Goal: Transaction & Acquisition: Purchase product/service

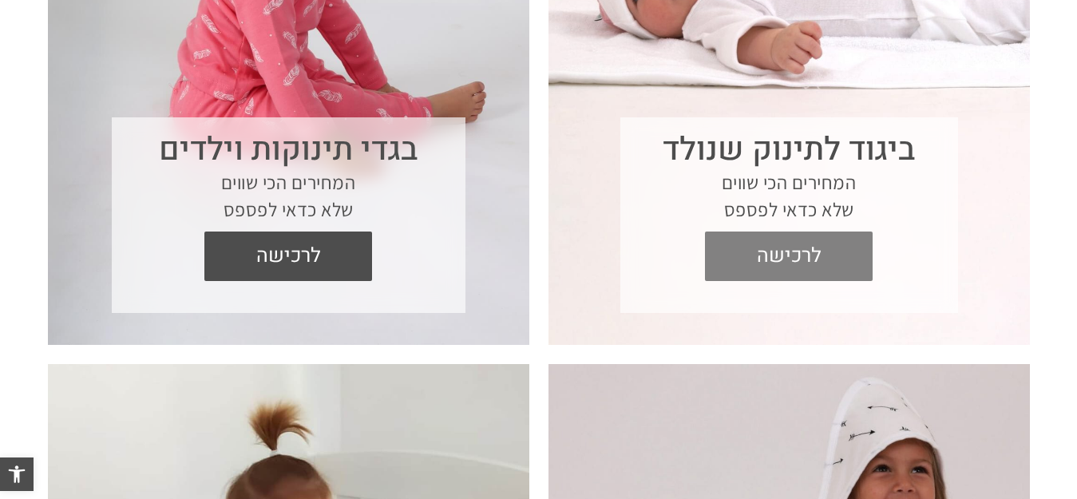
click at [782, 252] on span "לרכישה" at bounding box center [789, 255] width 144 height 49
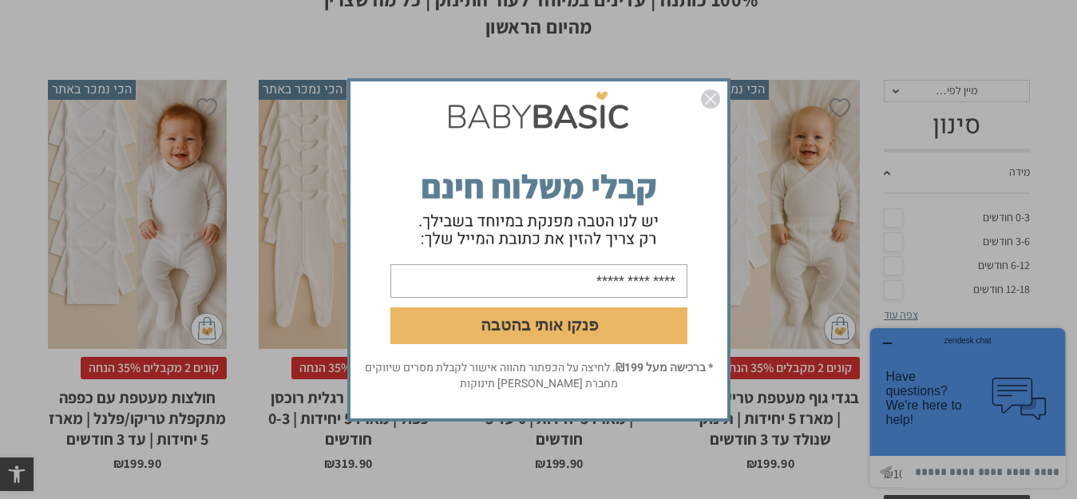
click at [587, 279] on input "email" at bounding box center [538, 280] width 297 height 34
type input "**********"
click at [555, 326] on button "פנקו אותי בהטבה" at bounding box center [538, 324] width 297 height 37
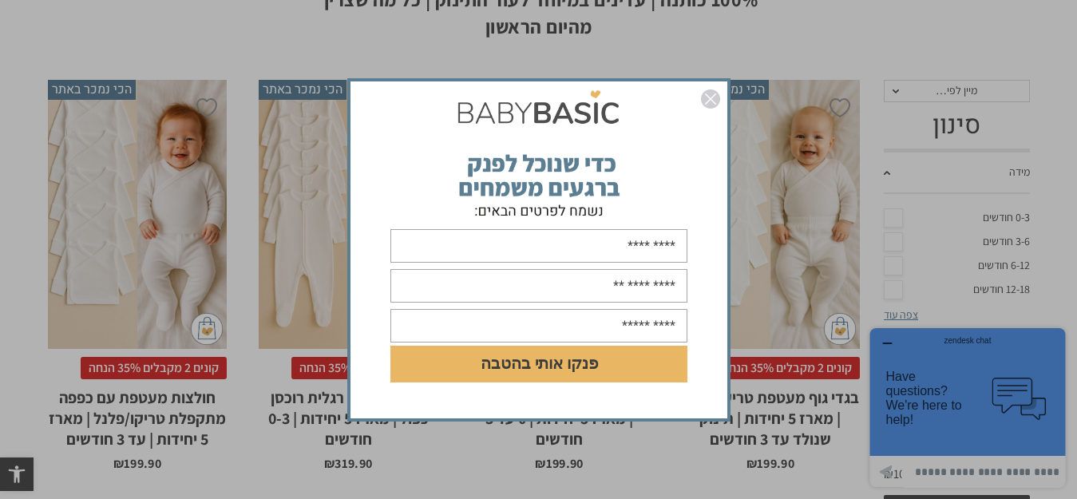
click at [555, 326] on input "text" at bounding box center [538, 326] width 297 height 34
click at [591, 247] on input "text" at bounding box center [538, 246] width 297 height 34
type input "****"
click at [590, 282] on input "text" at bounding box center [538, 286] width 297 height 34
type input "**********"
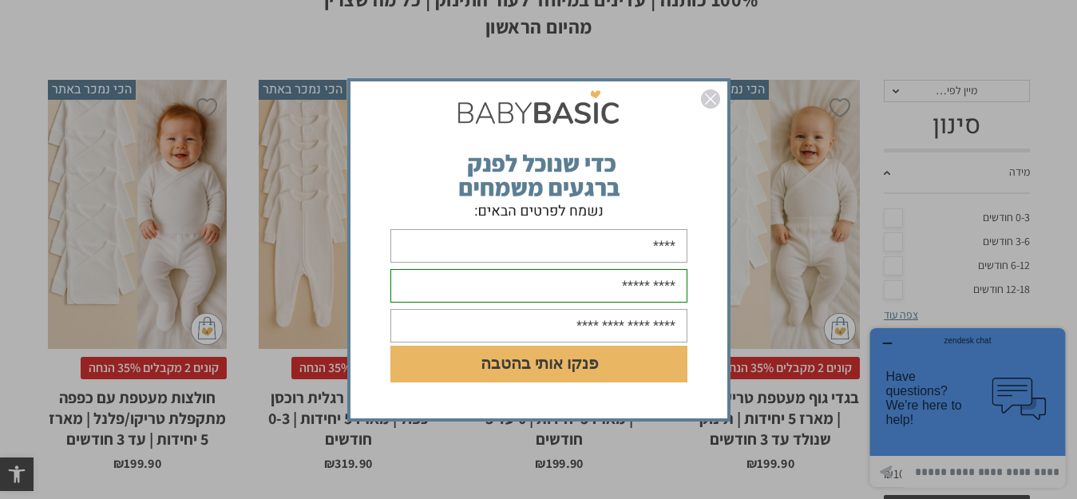
click at [599, 327] on input "text" at bounding box center [538, 326] width 297 height 34
type input "**********"
click at [609, 369] on button "פנקו אותי בהטבה" at bounding box center [538, 364] width 297 height 37
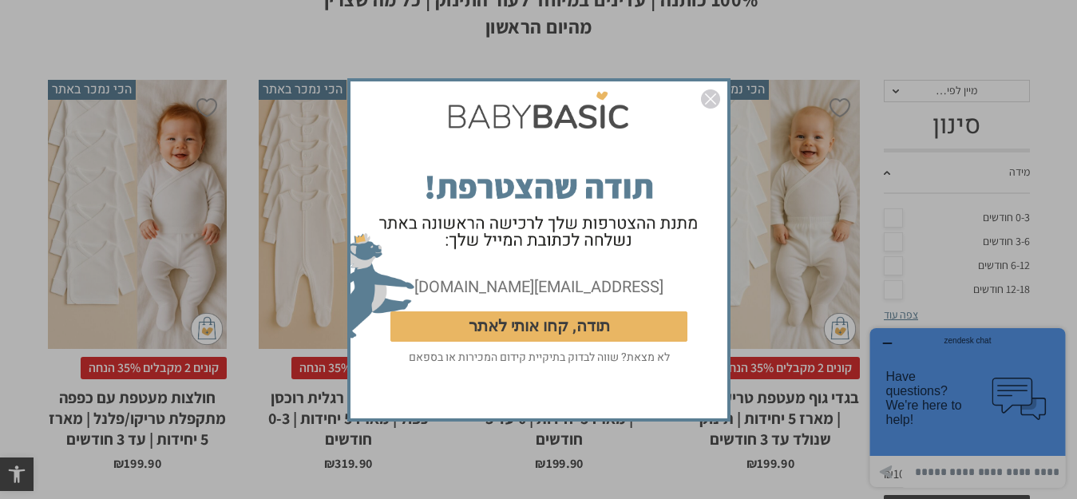
click at [610, 326] on button "תודה, קחו אותי לאתר" at bounding box center [538, 325] width 297 height 30
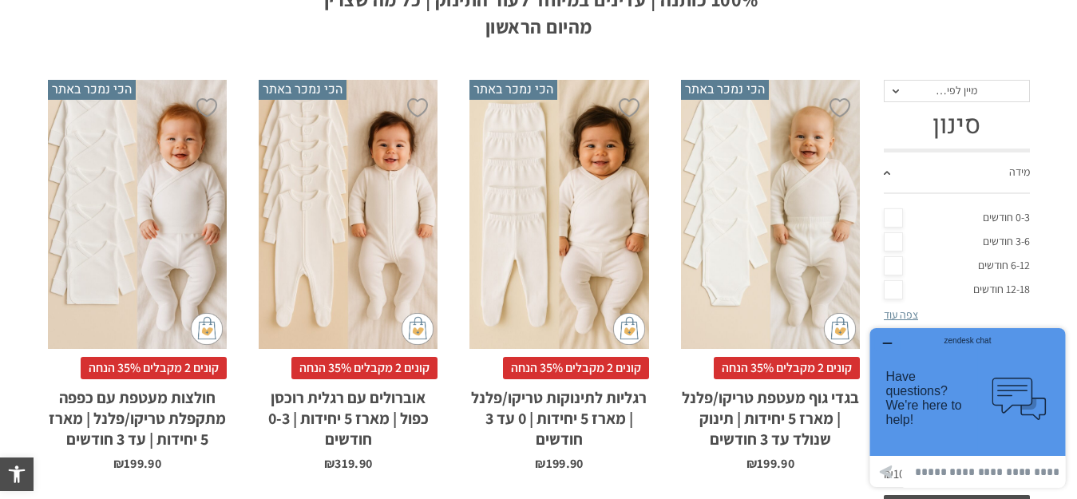
click at [813, 224] on div "x בחירת סוג בד טריקו (עונת מעבר/קיץ) פלנל (חורף)" at bounding box center [770, 214] width 179 height 269
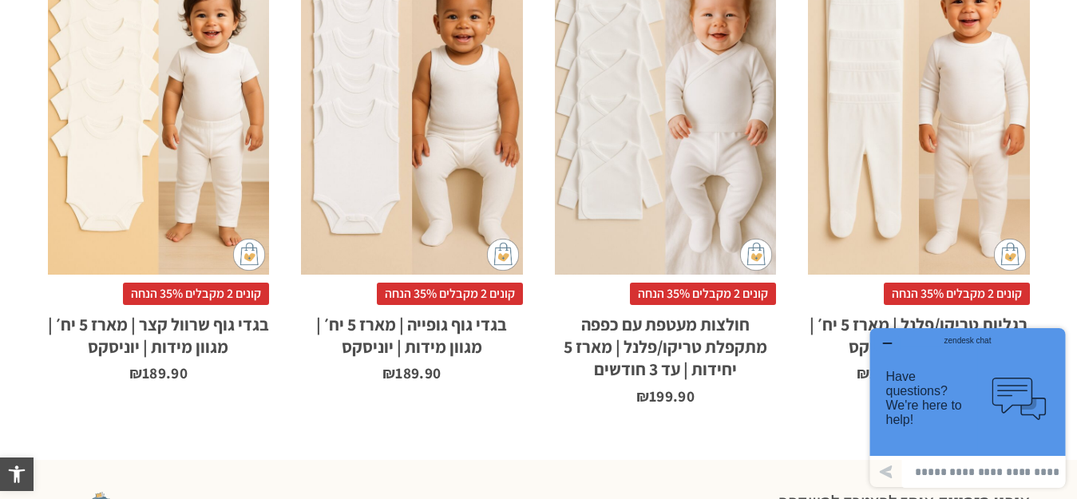
scroll to position [1412, 0]
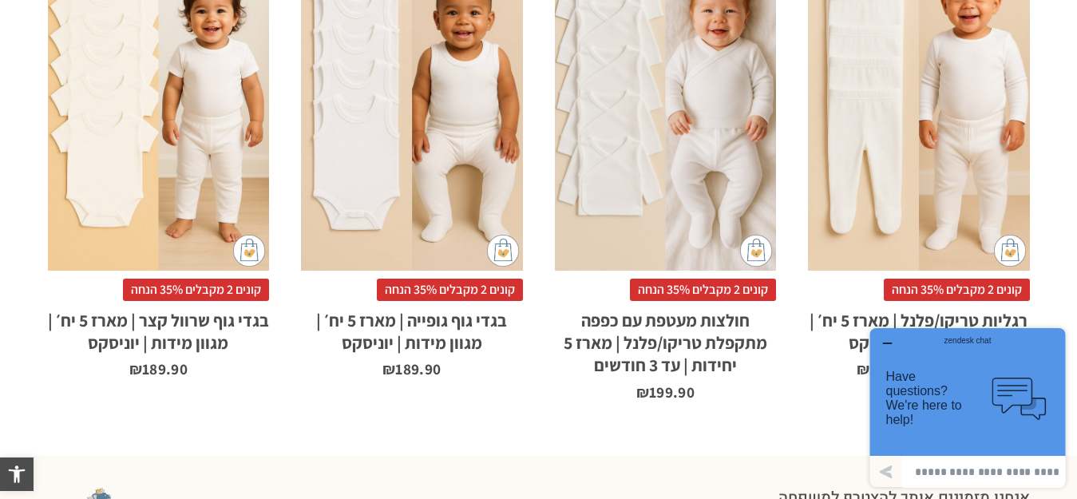
click at [930, 61] on div "x בחירת מידה 0-3m 3-6m 6-12m 12-18m 18-24m 24-30m בחירת סוג בד טריקו (עונת מעבר…" at bounding box center [919, 104] width 222 height 332
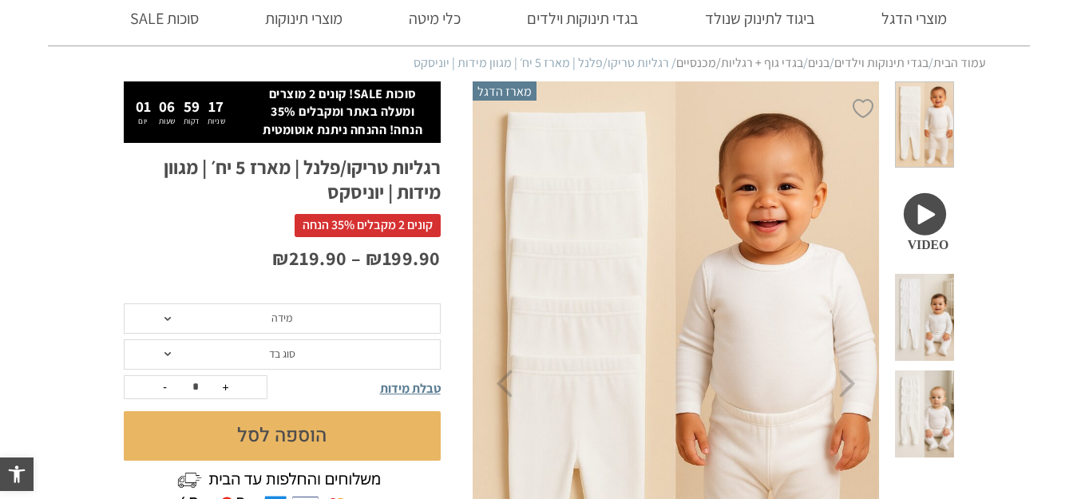
scroll to position [81, 0]
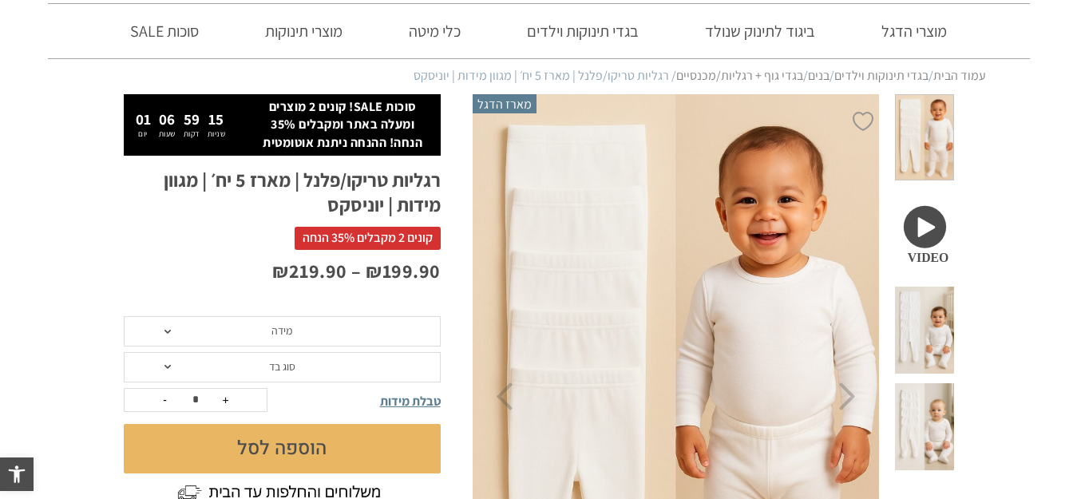
click at [270, 330] on span "מידה" at bounding box center [282, 331] width 317 height 30
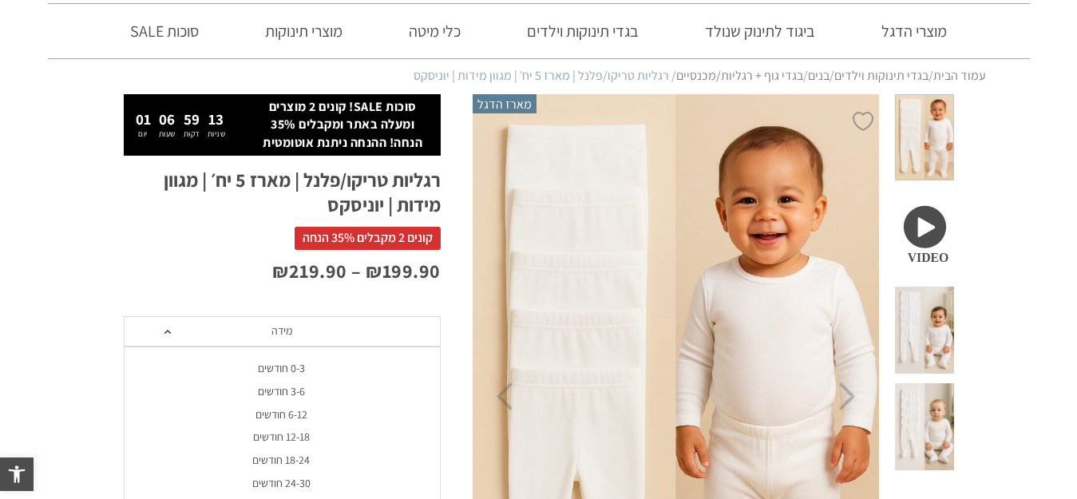
scroll to position [0, 0]
click at [271, 362] on div "0-3 חודשים" at bounding box center [281, 369] width 317 height 14
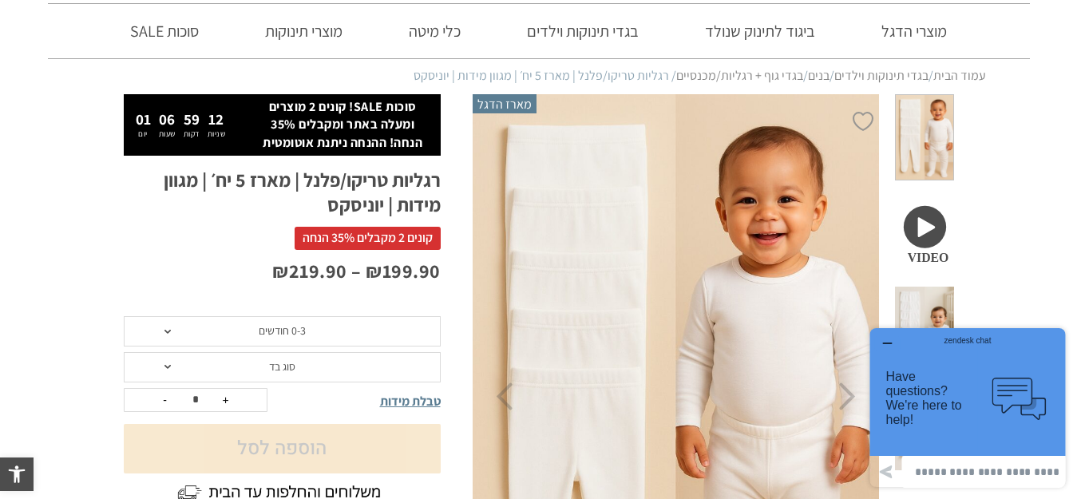
click at [275, 372] on span "סוג בד" at bounding box center [282, 366] width 26 height 14
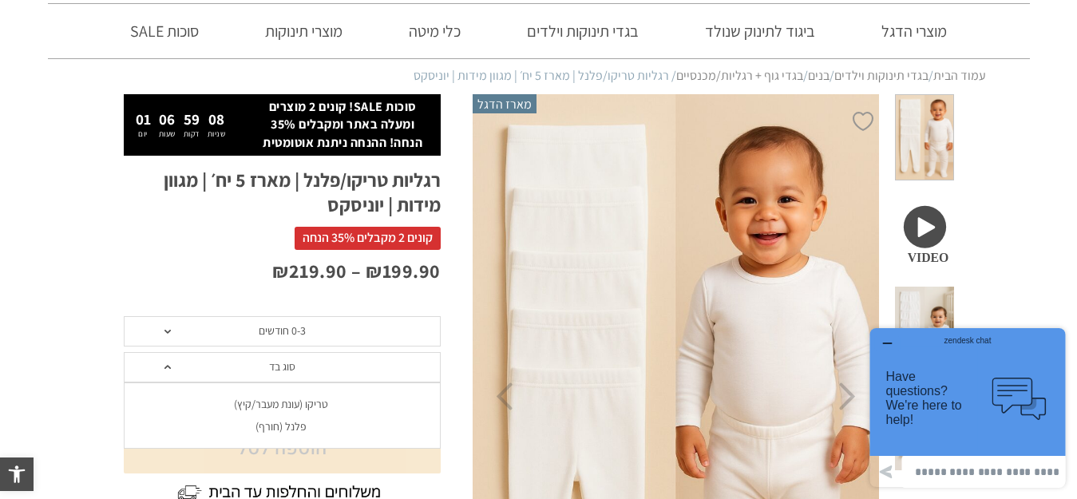
click at [277, 426] on div "פלנל (חורף)" at bounding box center [281, 427] width 317 height 14
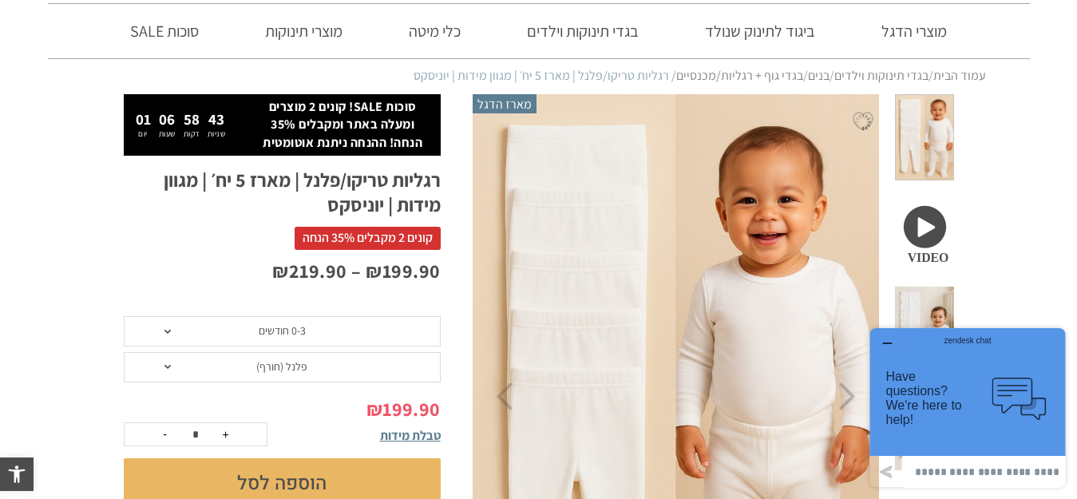
click at [381, 463] on button "הוספה לסל" at bounding box center [282, 482] width 317 height 49
